Goal: Task Accomplishment & Management: Manage account settings

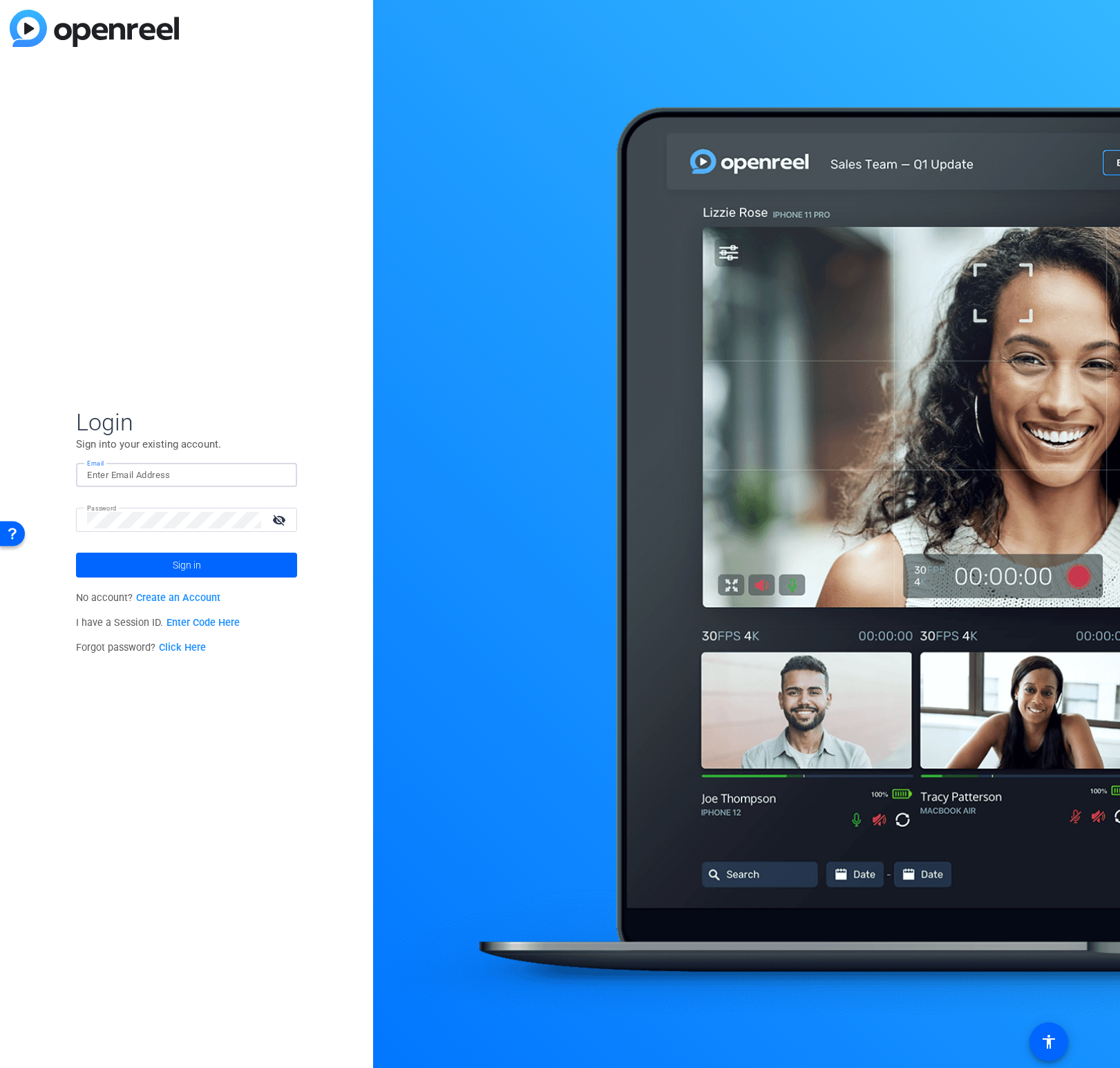
type input "[EMAIL_ADDRESS][PERSON_NAME][DOMAIN_NAME]"
click at [181, 566] on span "Sign in" at bounding box center [187, 565] width 28 height 35
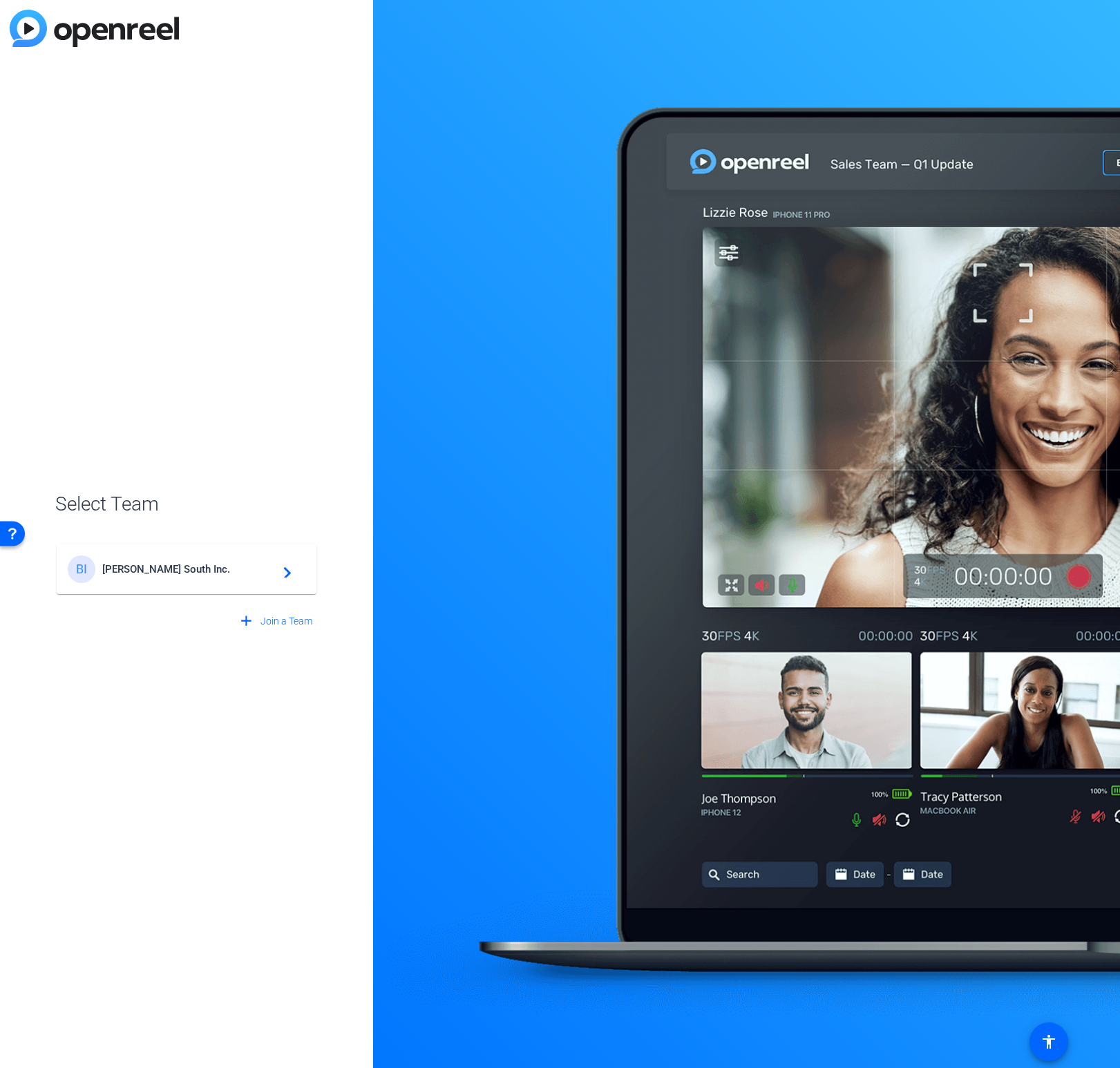
click at [179, 566] on span "[PERSON_NAME] South Inc." at bounding box center [189, 569] width 173 height 12
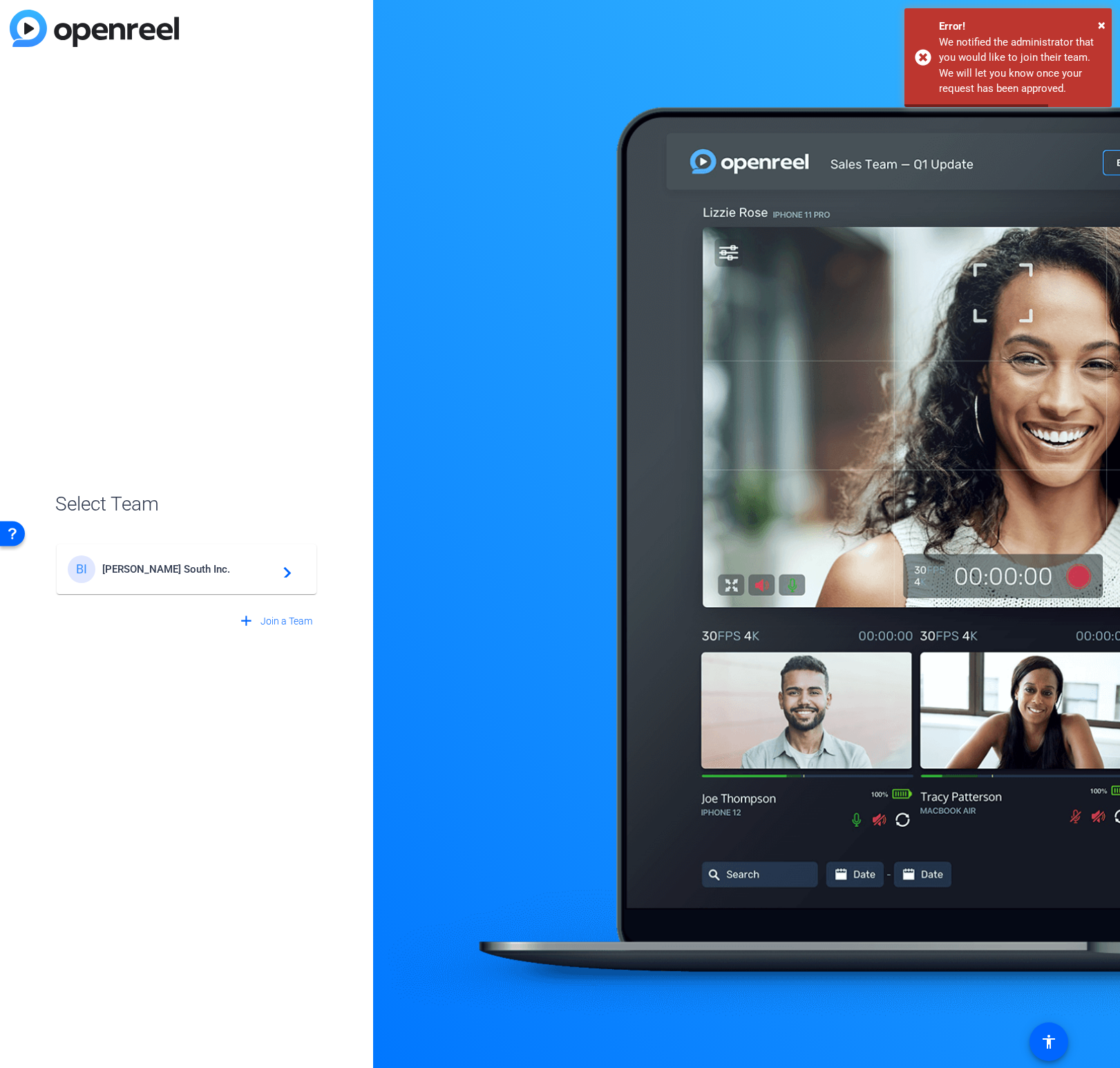
click at [255, 340] on div "Select Team BI [PERSON_NAME] South Inc. navigate_next add Join a Team" at bounding box center [186, 534] width 373 height 1068
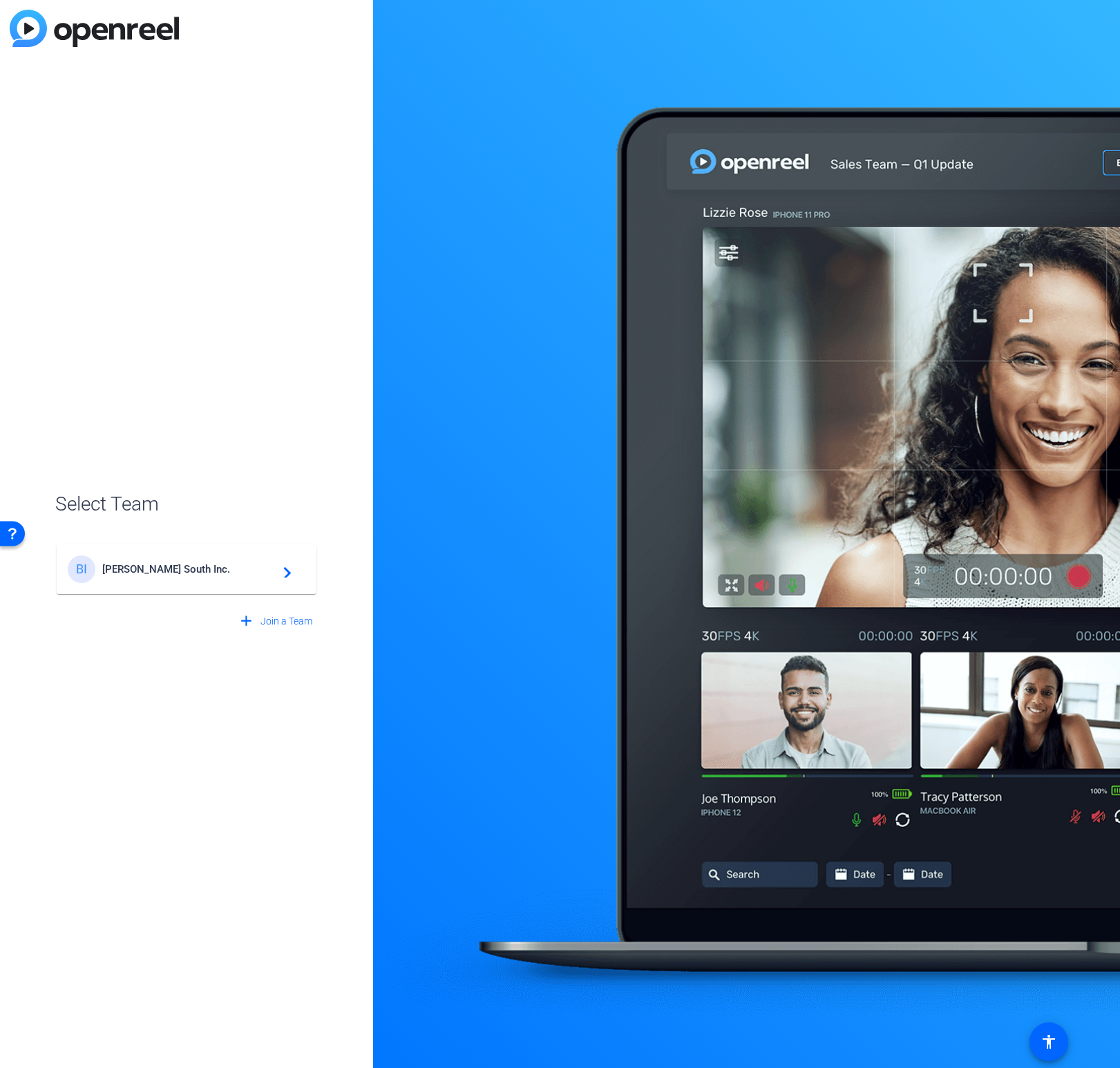
click at [129, 559] on div "BI [PERSON_NAME] South Inc. navigate_next" at bounding box center [186, 569] width 238 height 27
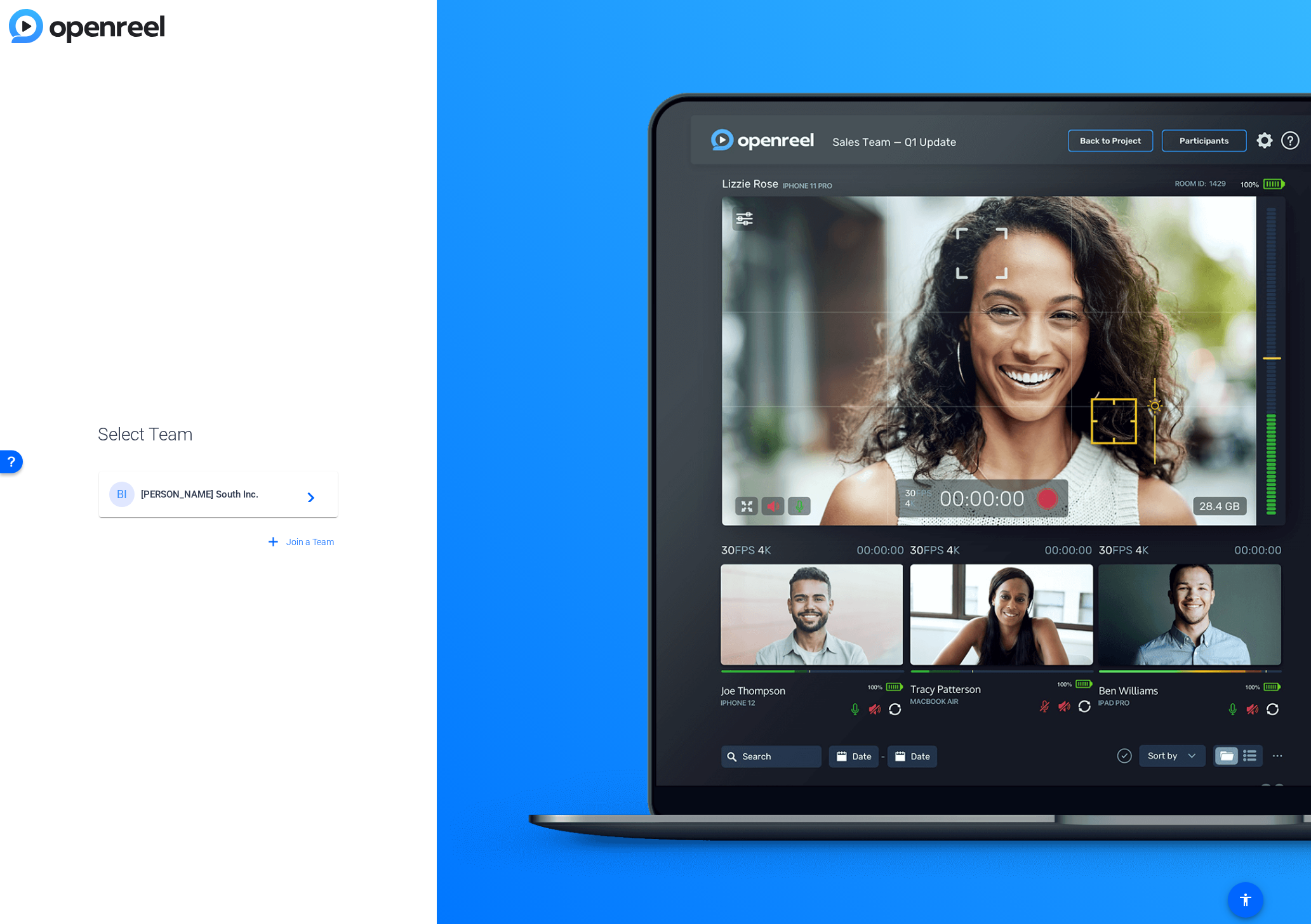
click at [1029, 37] on div at bounding box center [873, 462] width 874 height 924
click at [126, 33] on img at bounding box center [87, 26] width 155 height 34
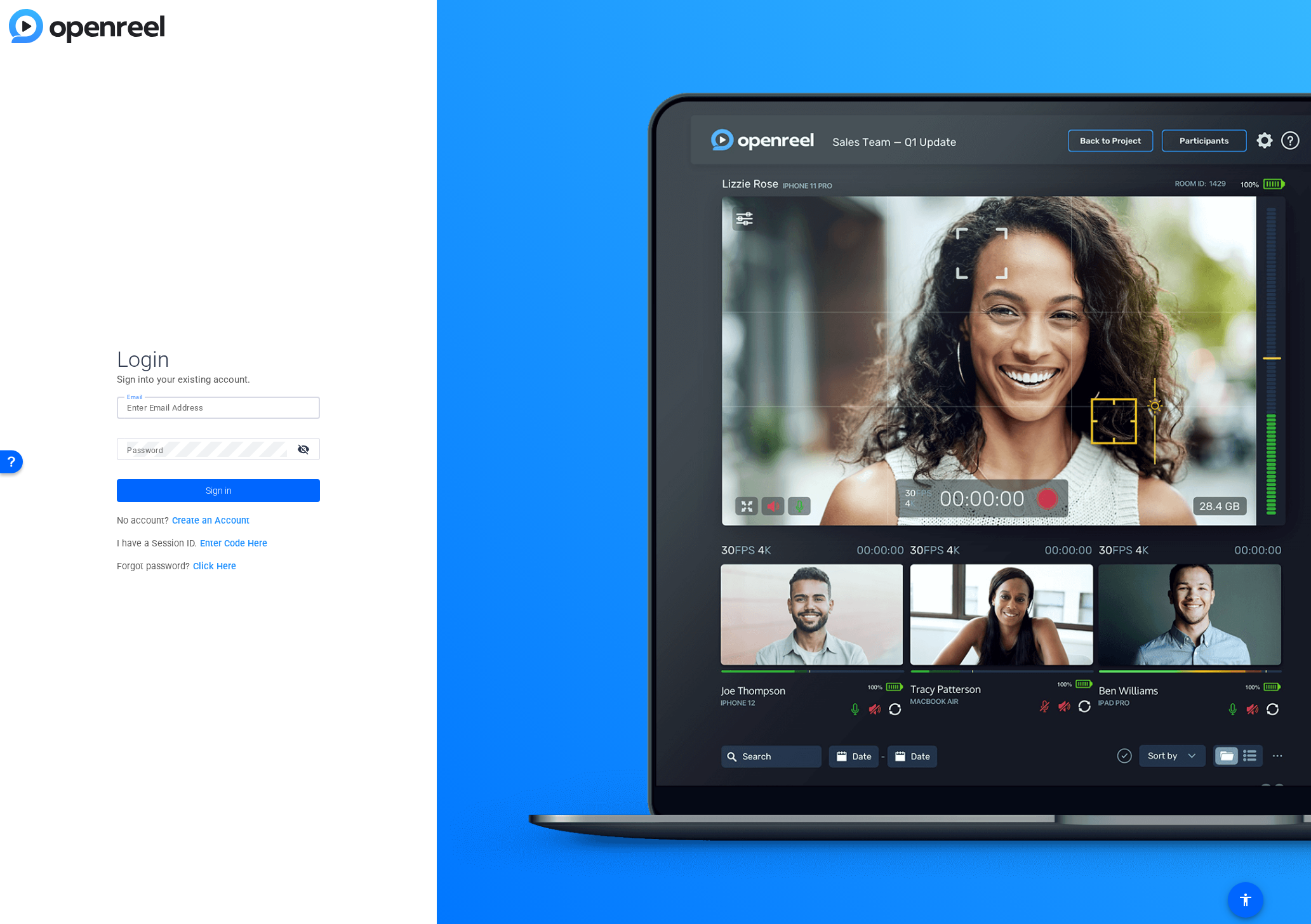
click at [165, 412] on input "Email" at bounding box center [218, 408] width 183 height 15
click at [202, 314] on div "Login Sign into your existing account. Email Password visibility_off Sign in No…" at bounding box center [218, 462] width 437 height 924
click at [167, 403] on input "Email" at bounding box center [218, 408] width 183 height 15
paste input "[EMAIL_ADDRESS][PERSON_NAME][DOMAIN_NAME]"
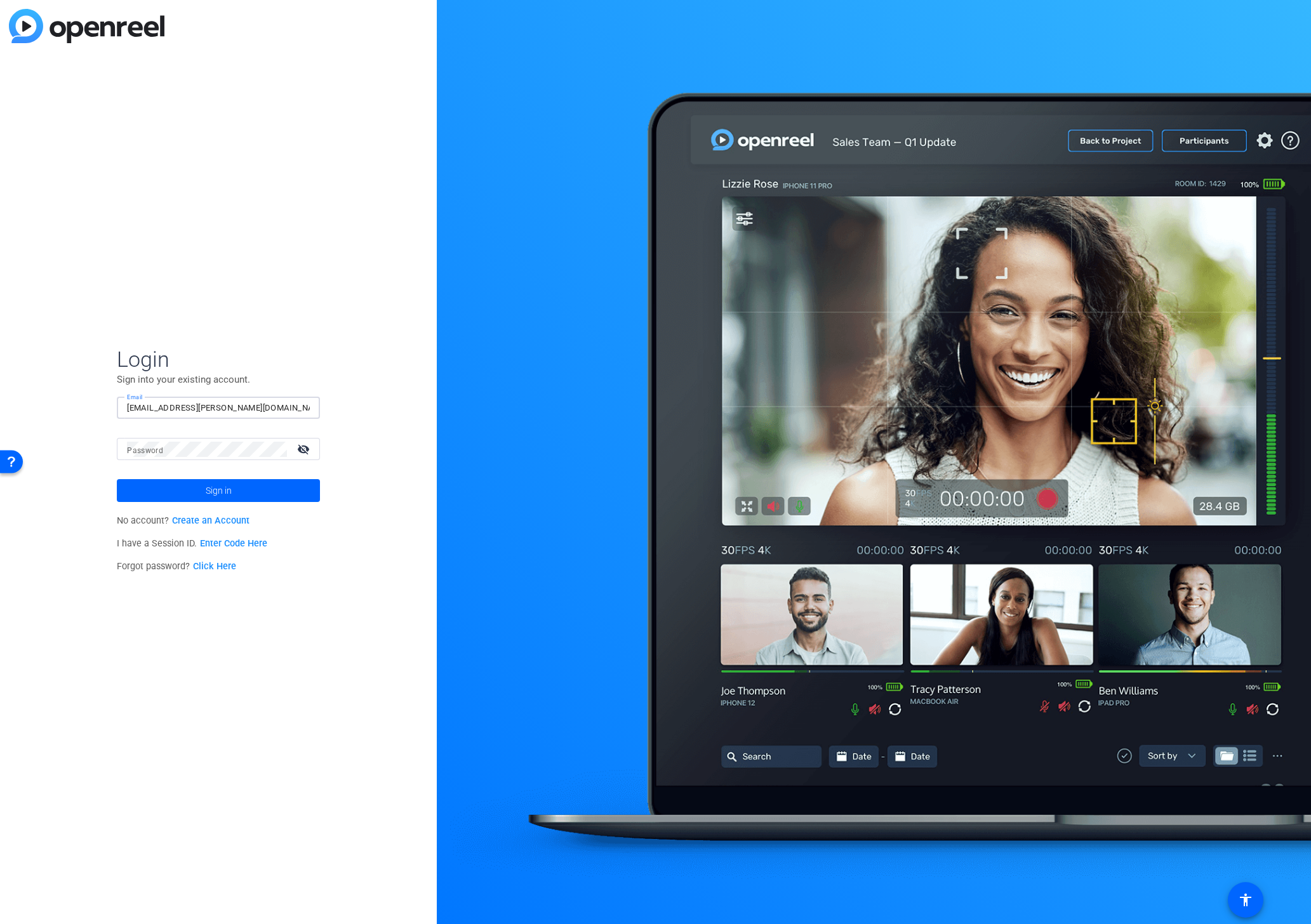
type input "[EMAIL_ADDRESS][PERSON_NAME][DOMAIN_NAME]"
click at [193, 489] on span at bounding box center [218, 491] width 203 height 30
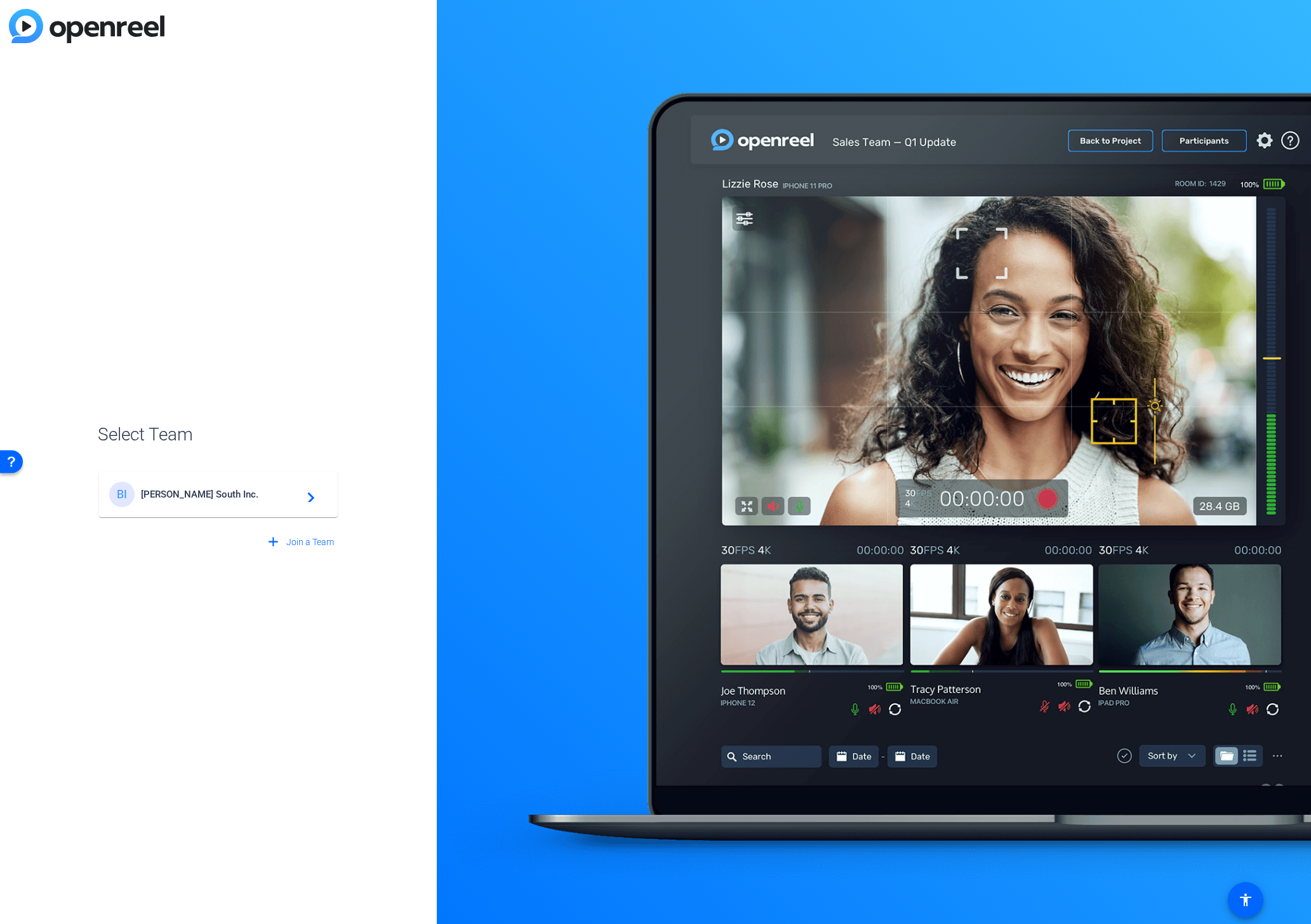
click at [197, 490] on span "[PERSON_NAME] South Inc." at bounding box center [220, 494] width 159 height 11
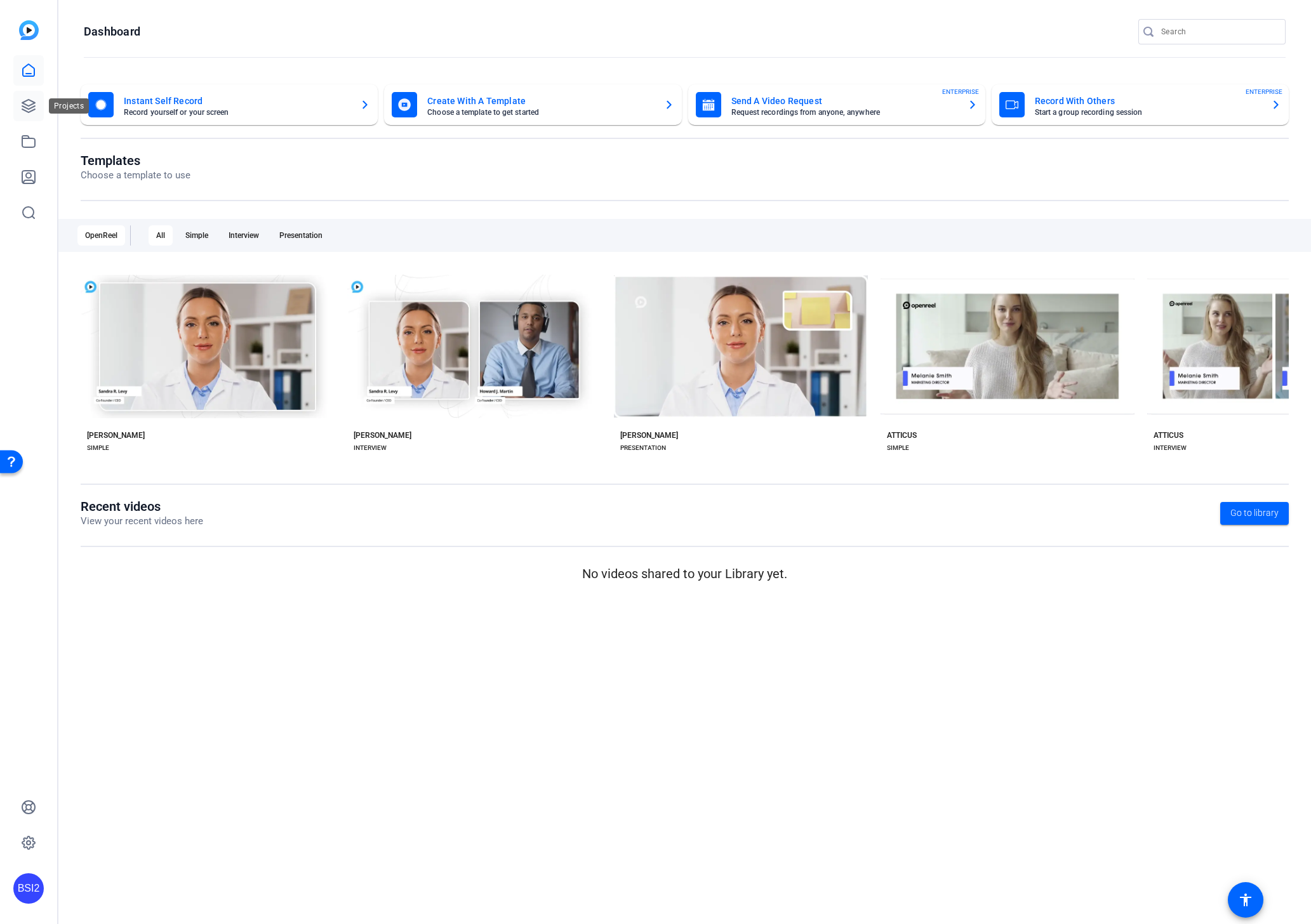
click at [25, 112] on icon at bounding box center [29, 106] width 15 height 15
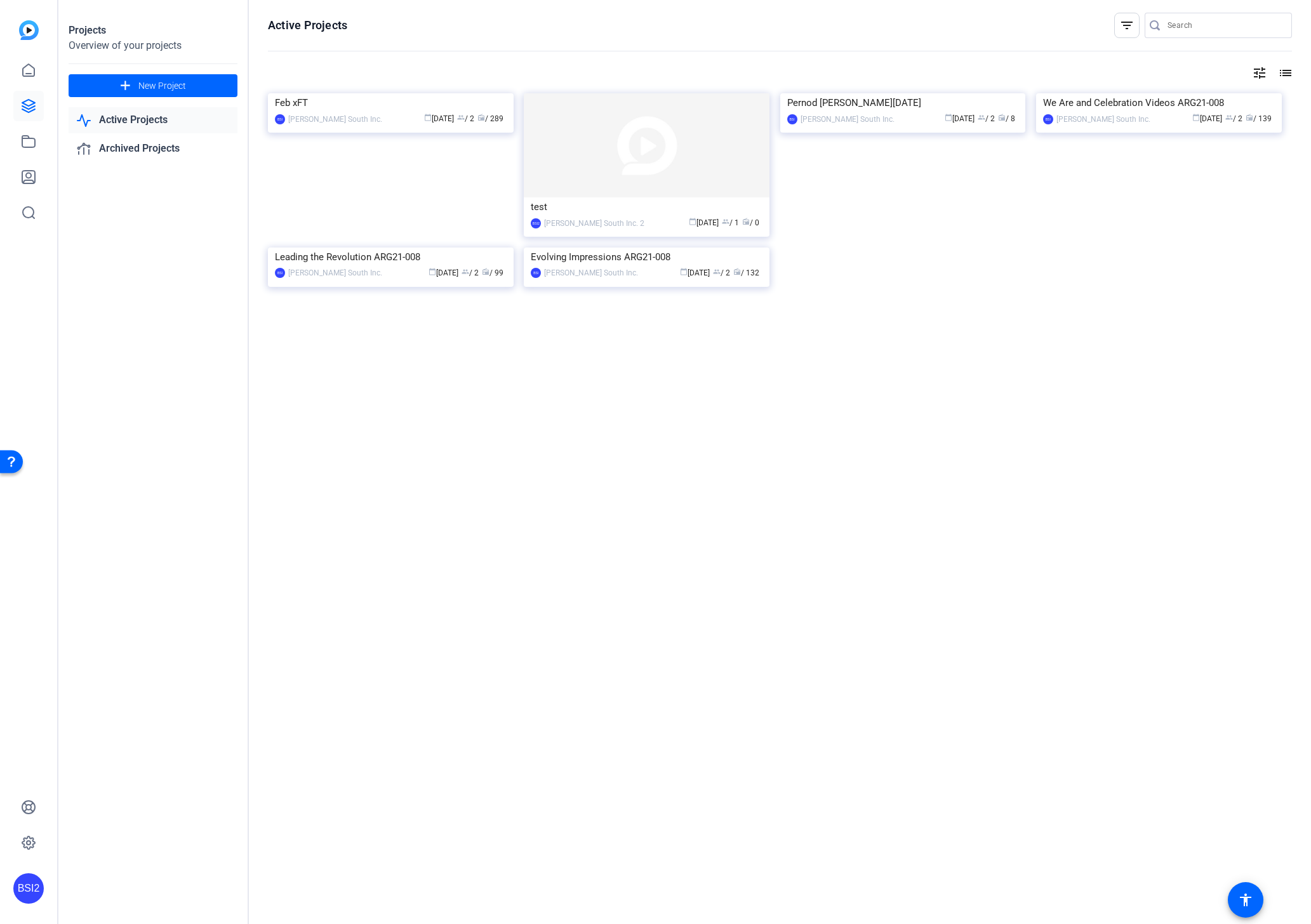
click at [126, 123] on link "Active Projects" at bounding box center [153, 120] width 169 height 26
click at [138, 149] on link "Archived Projects" at bounding box center [153, 149] width 169 height 26
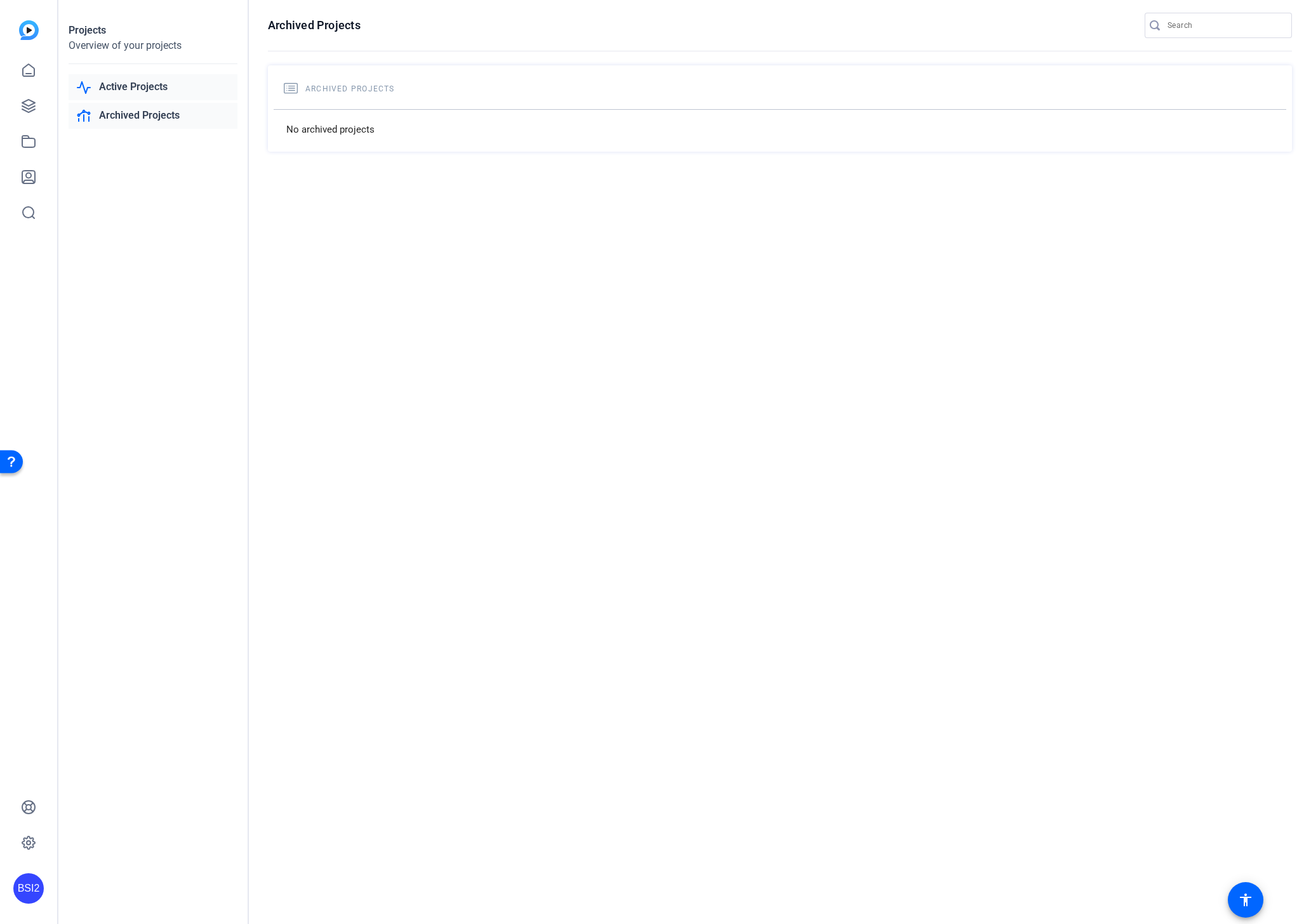
click at [136, 86] on link "Active Projects" at bounding box center [153, 87] width 169 height 26
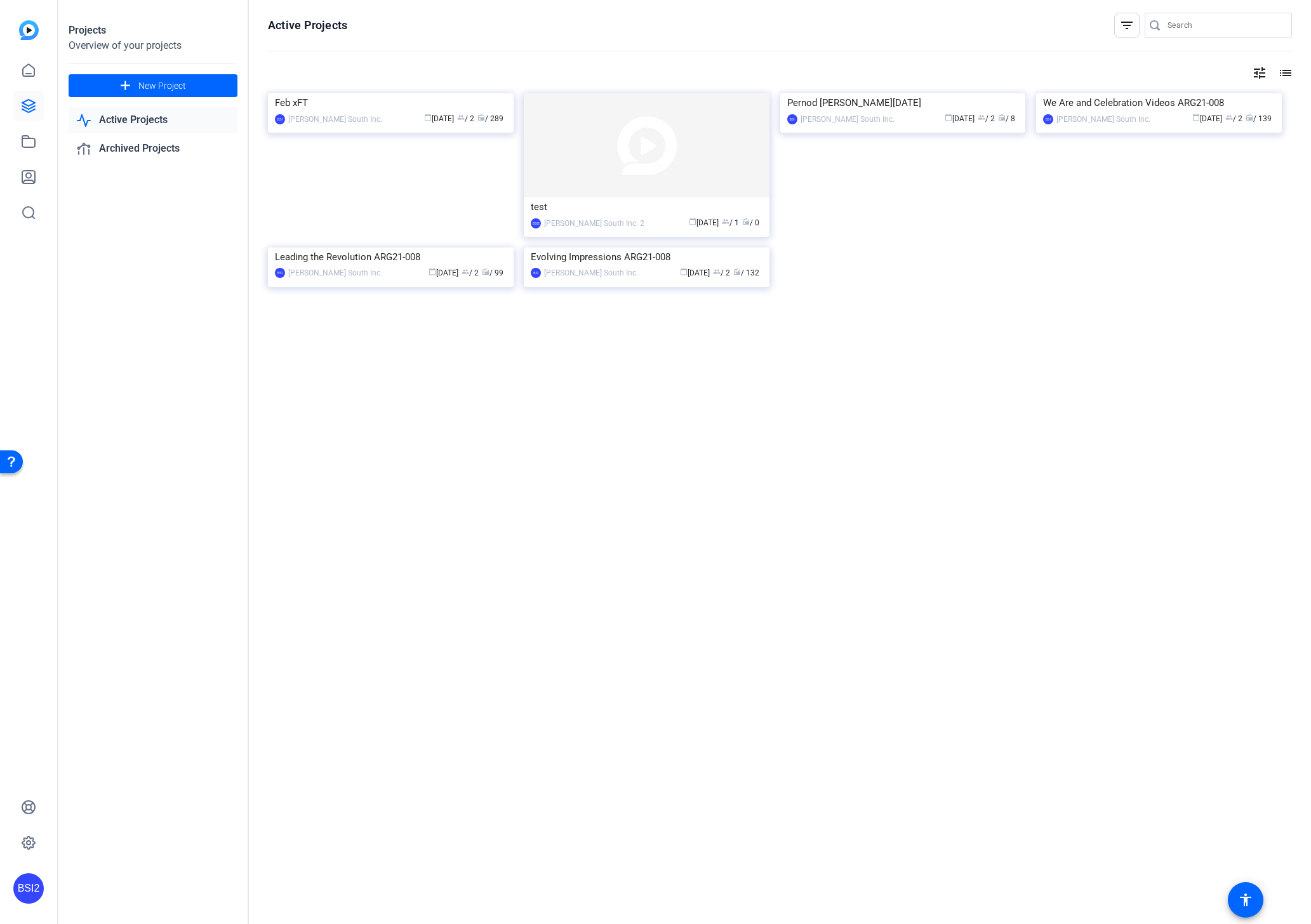
click at [26, 892] on div "BSI2" at bounding box center [29, 888] width 30 height 30
click at [156, 800] on div at bounding box center [655, 462] width 1311 height 924
click at [27, 844] on icon at bounding box center [28, 843] width 4 height 4
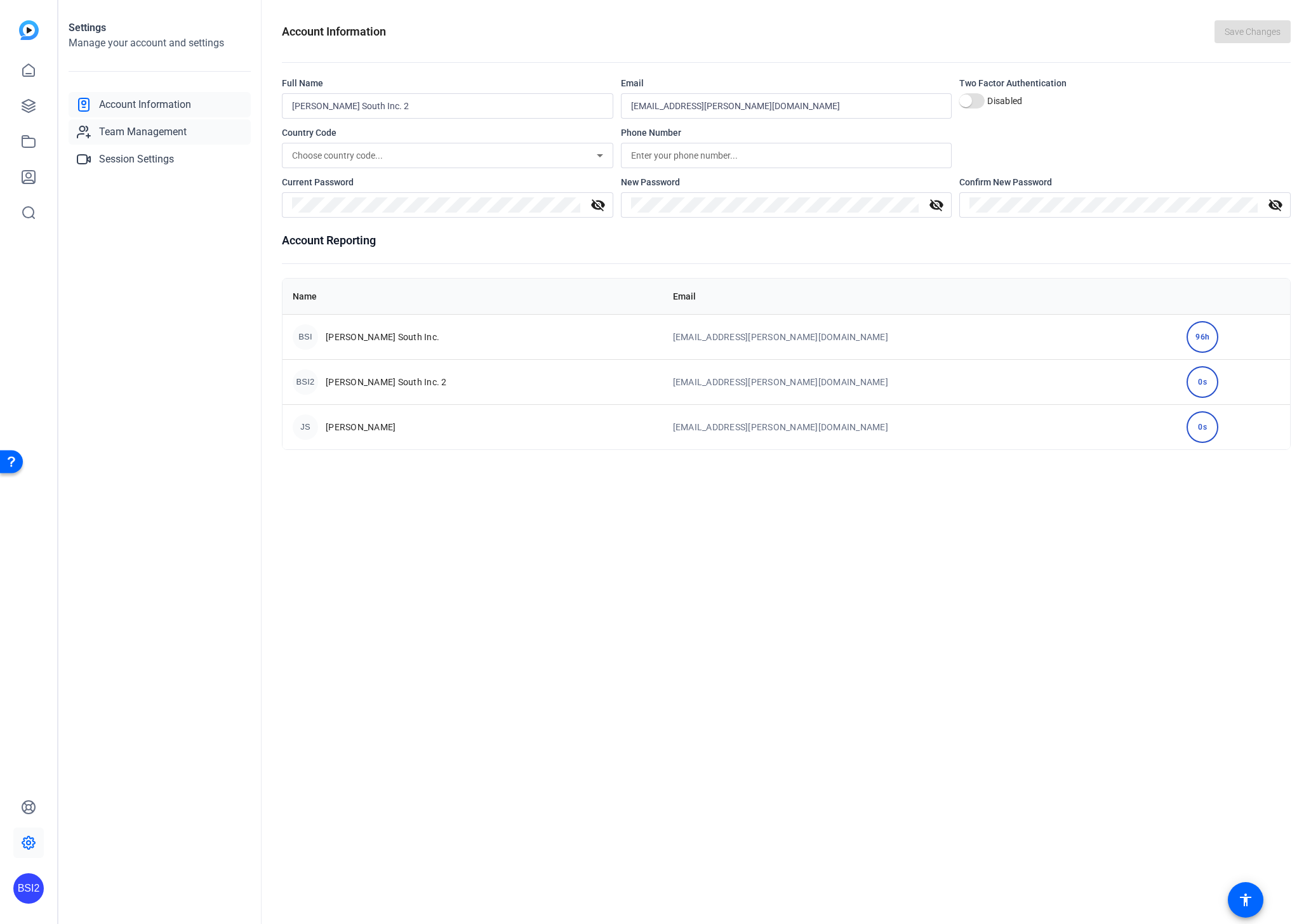
click at [143, 132] on span "Team Management" at bounding box center [142, 132] width 88 height 15
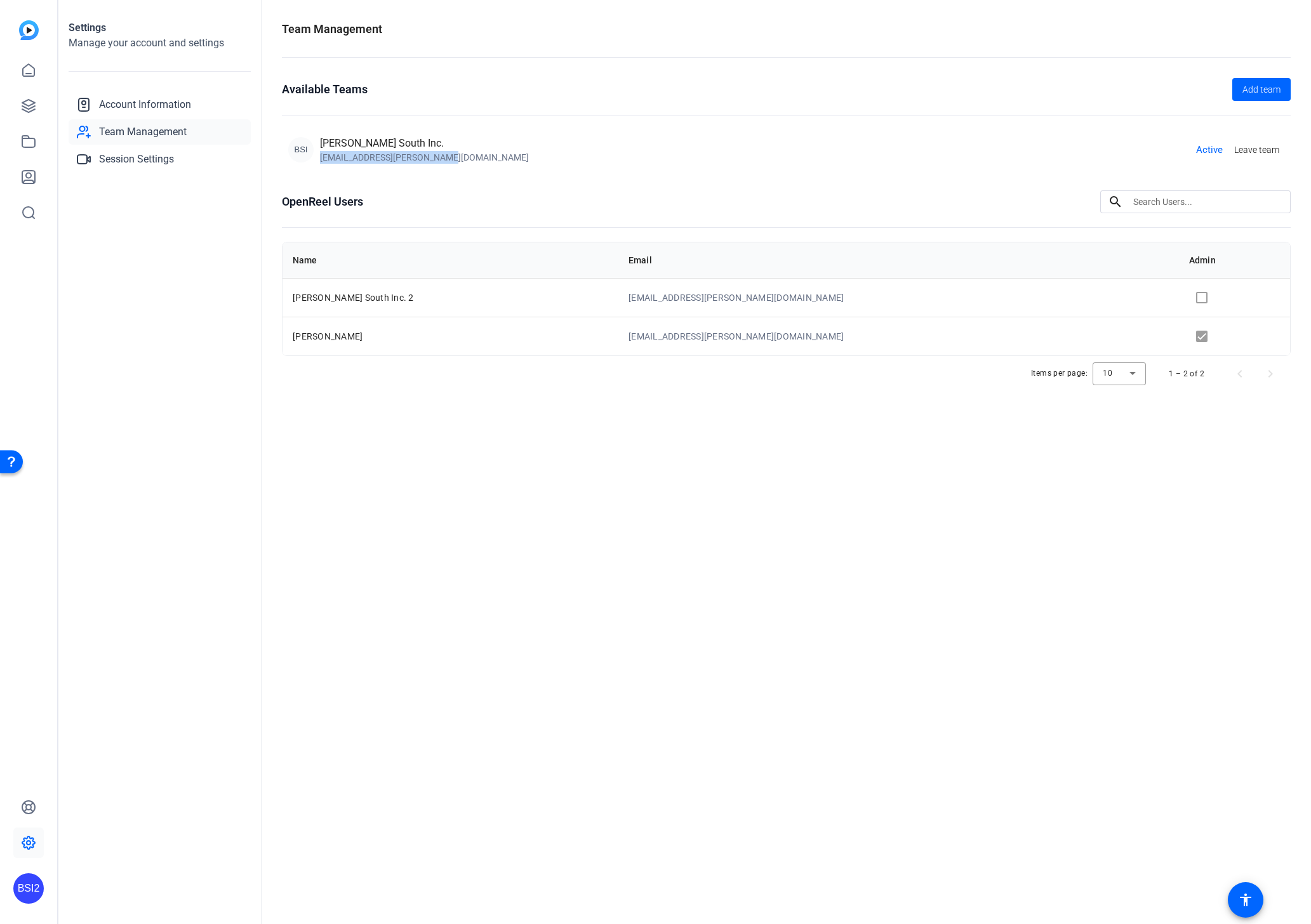
drag, startPoint x: 438, startPoint y: 156, endPoint x: 319, endPoint y: 157, distance: 119.0
click at [319, 157] on div "BSI [PERSON_NAME] South Inc. [EMAIL_ADDRESS][PERSON_NAME][DOMAIN_NAME]" at bounding box center [409, 150] width 240 height 28
copy div "[EMAIL_ADDRESS][PERSON_NAME][DOMAIN_NAME]"
click at [30, 179] on icon at bounding box center [29, 177] width 15 height 15
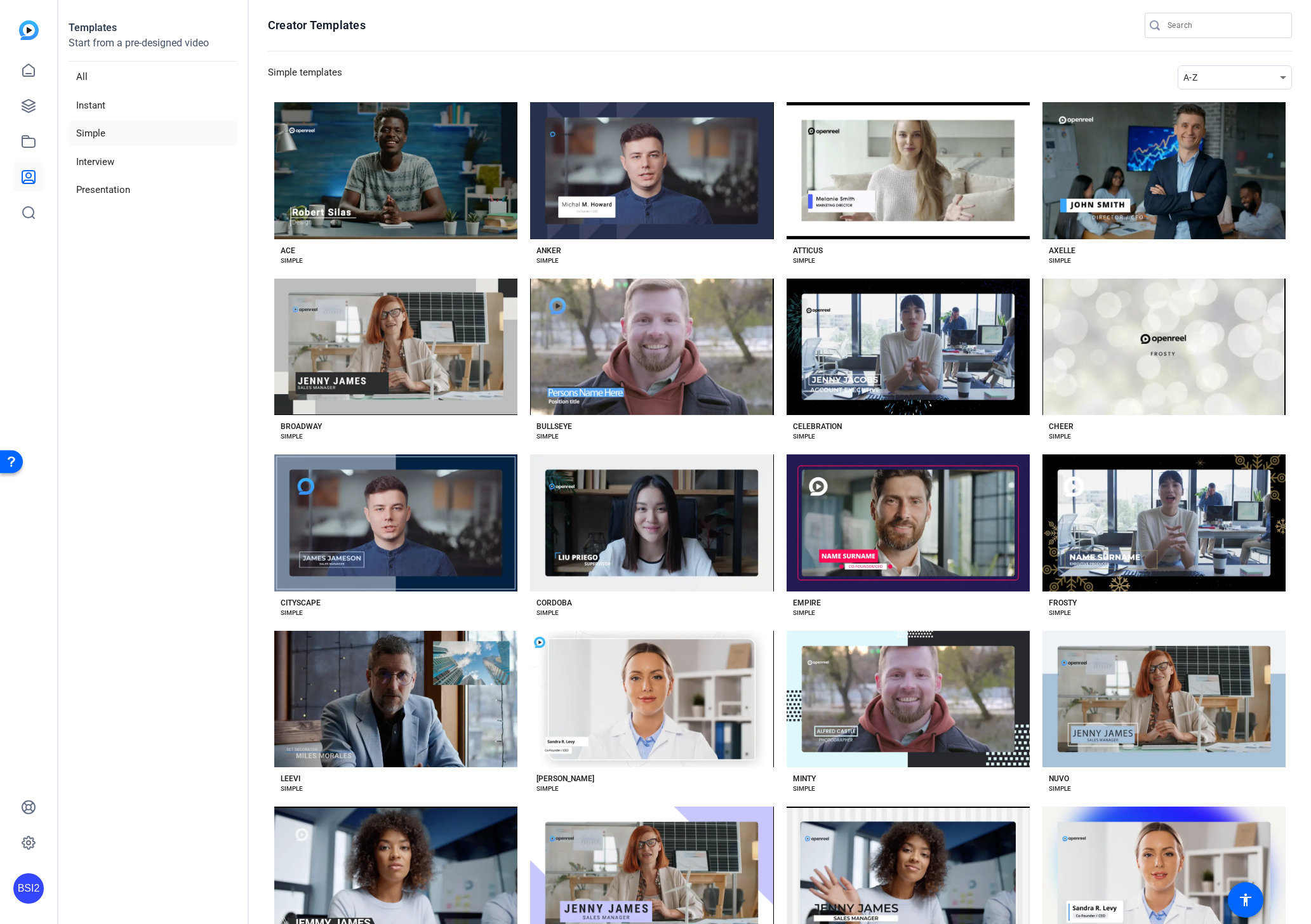
click at [26, 884] on div "BSI2" at bounding box center [29, 888] width 30 height 30
click at [37, 862] on div "BSI2" at bounding box center [37, 857] width 30 height 30
click at [21, 891] on div "BSI2" at bounding box center [29, 888] width 30 height 30
click at [167, 860] on mat-icon "logout" at bounding box center [168, 857] width 15 height 15
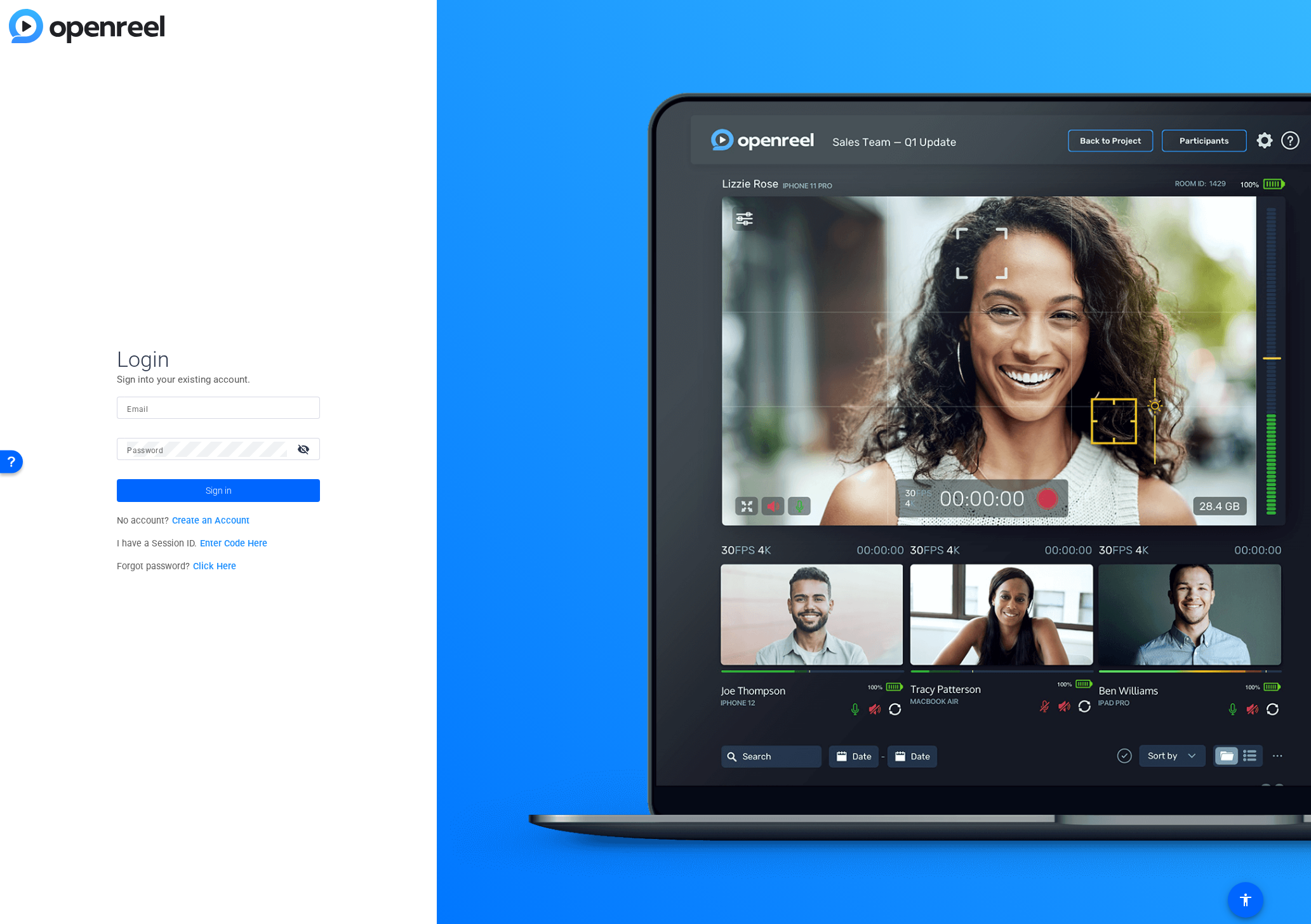
click at [135, 413] on mat-label "Email" at bounding box center [138, 409] width 21 height 9
click at [135, 413] on input "Email" at bounding box center [218, 408] width 183 height 15
paste input "[EMAIL_ADDRESS][PERSON_NAME][DOMAIN_NAME]"
type input "[EMAIL_ADDRESS][PERSON_NAME][DOMAIN_NAME]"
click at [196, 492] on span at bounding box center [218, 491] width 203 height 30
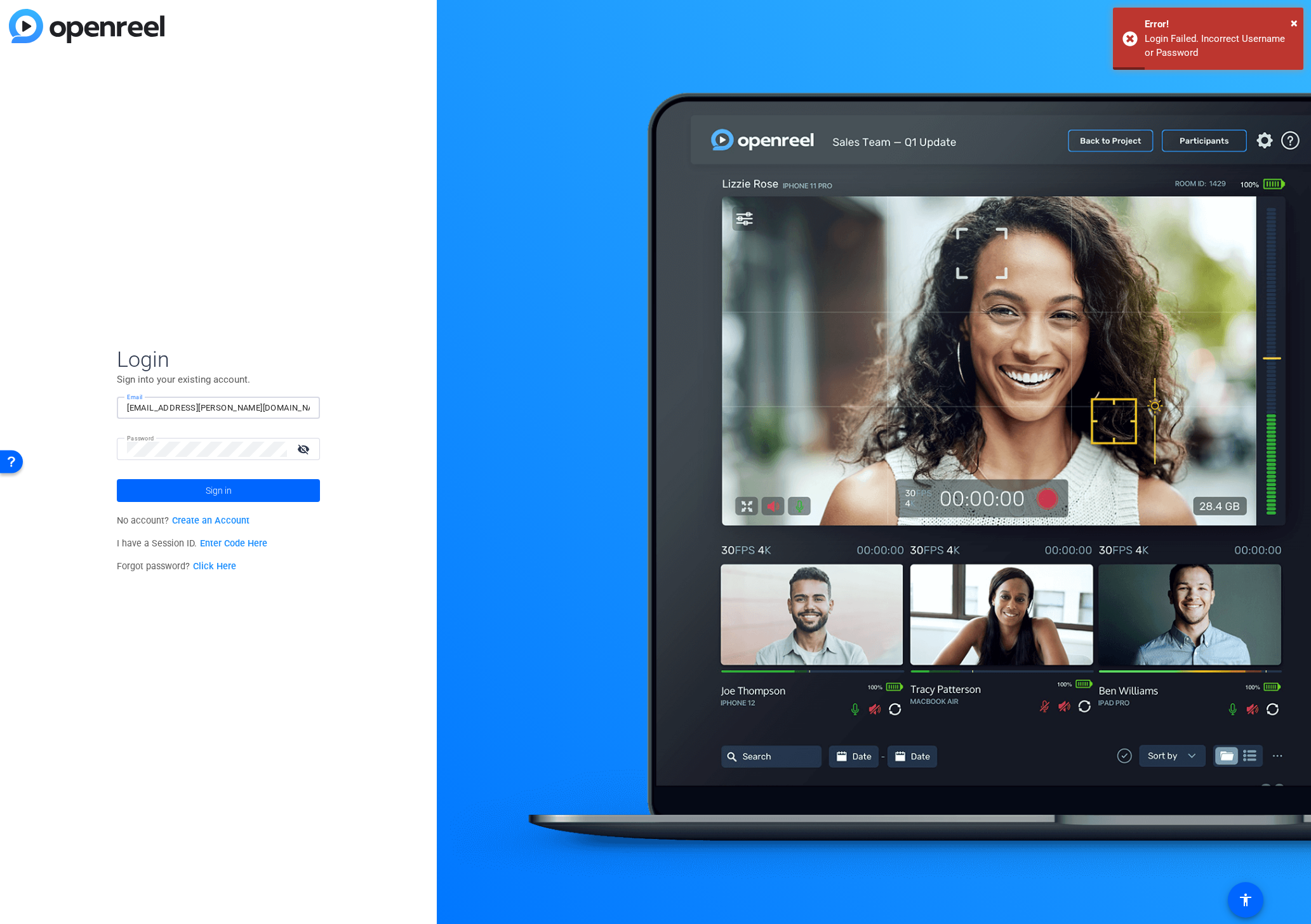
drag, startPoint x: 259, startPoint y: 409, endPoint x: -65, endPoint y: 391, distance: 324.5
click at [0, 391] on html "Login Sign into your existing account. Email [EMAIL_ADDRESS][PERSON_NAME][DOMAI…" at bounding box center [655, 462] width 1311 height 924
